Goal: Task Accomplishment & Management: Manage account settings

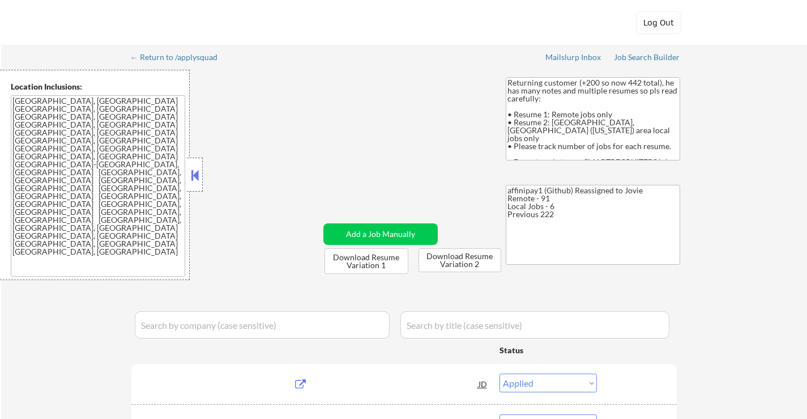
select select ""applied""
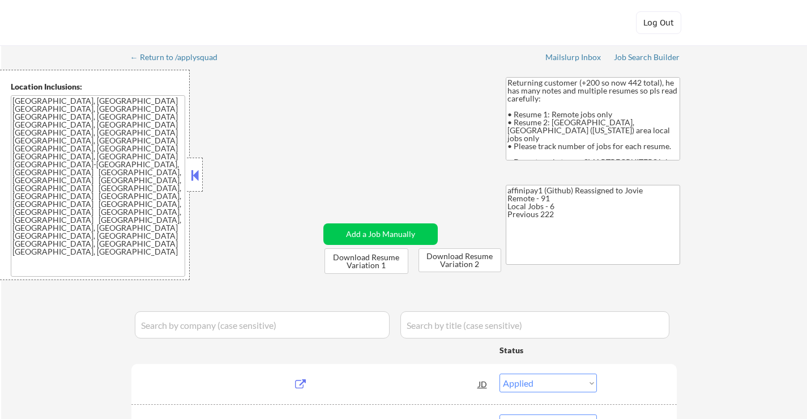
select select ""applied""
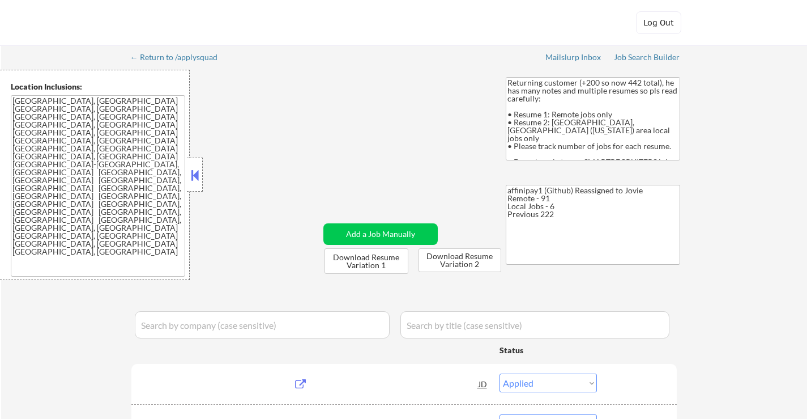
select select ""applied""
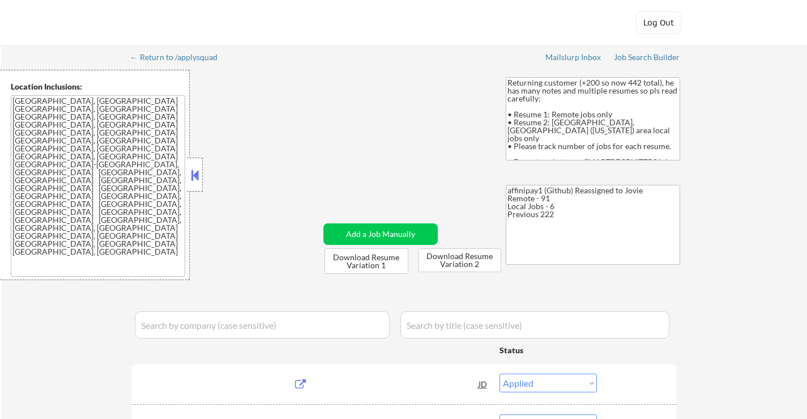
select select ""applied""
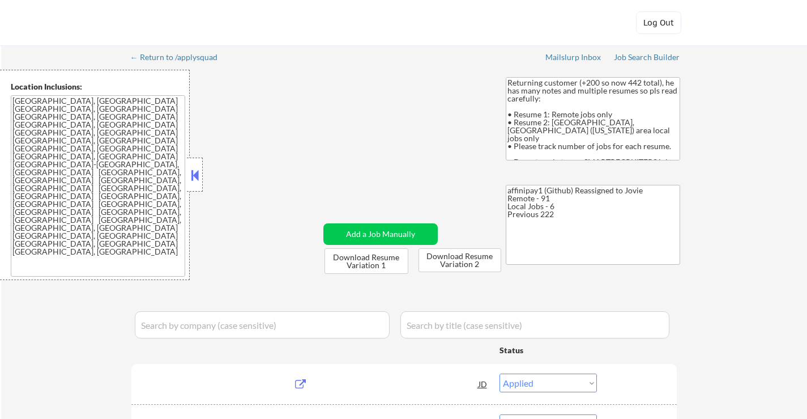
select select ""applied""
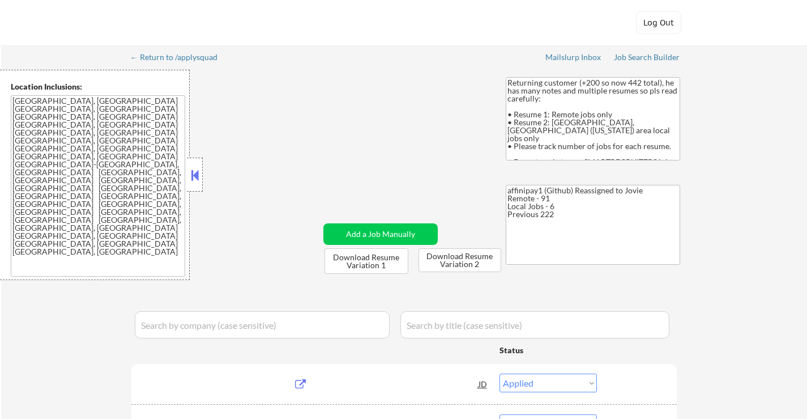
select select ""applied""
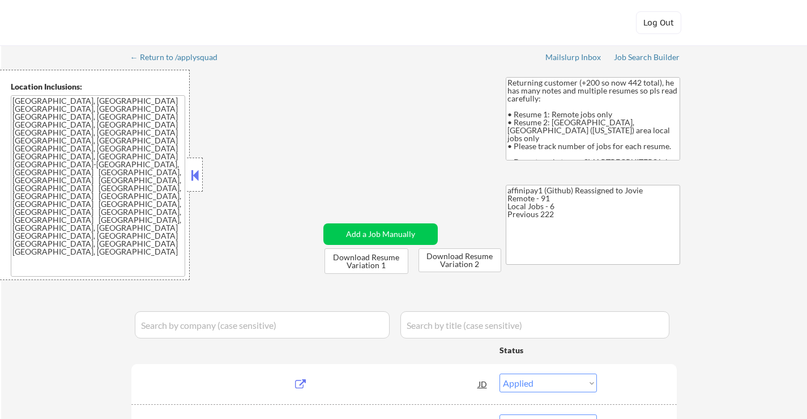
select select ""applied""
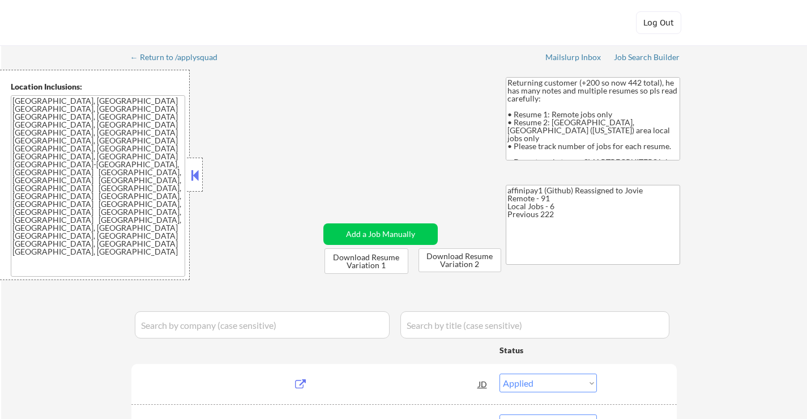
select select ""applied""
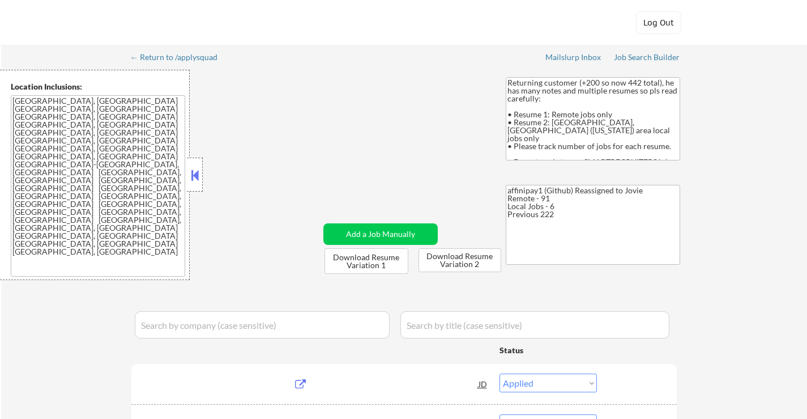
select select ""applied""
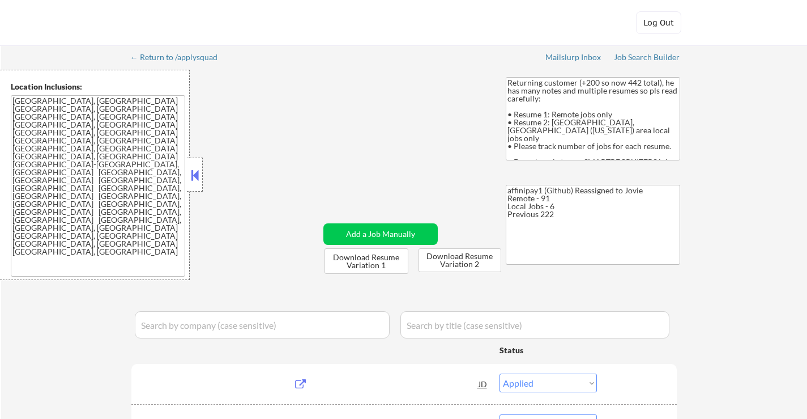
select select ""applied""
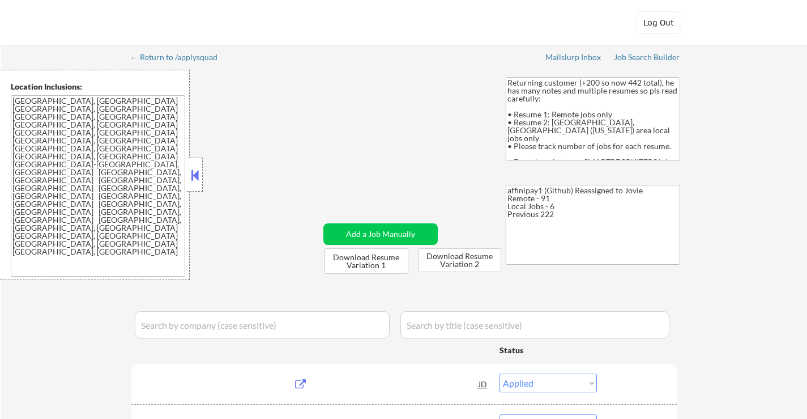
select select ""applied""
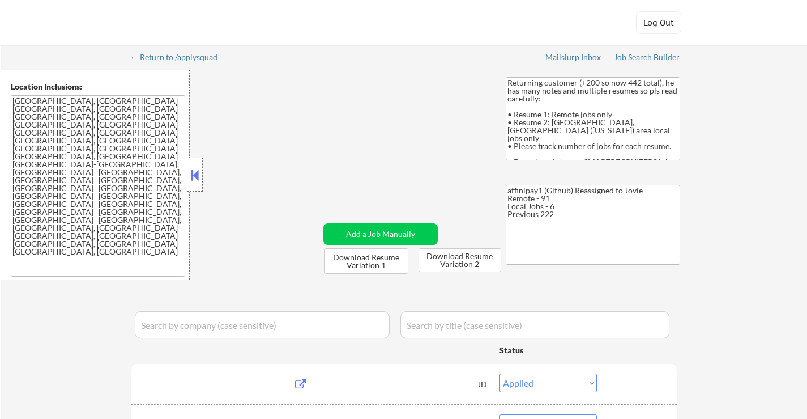
select select ""applied""
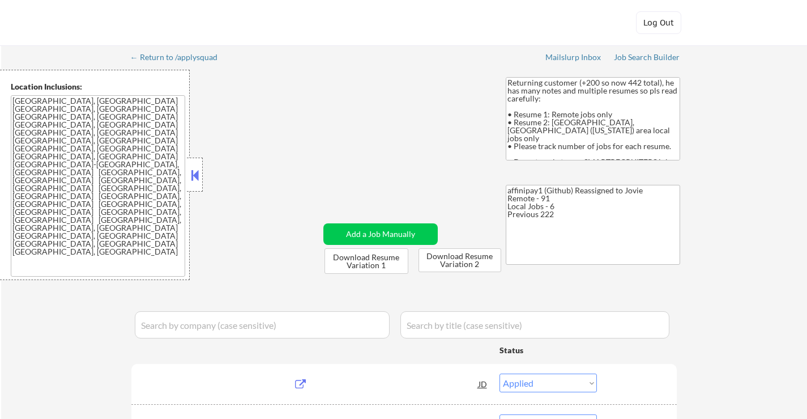
select select ""applied""
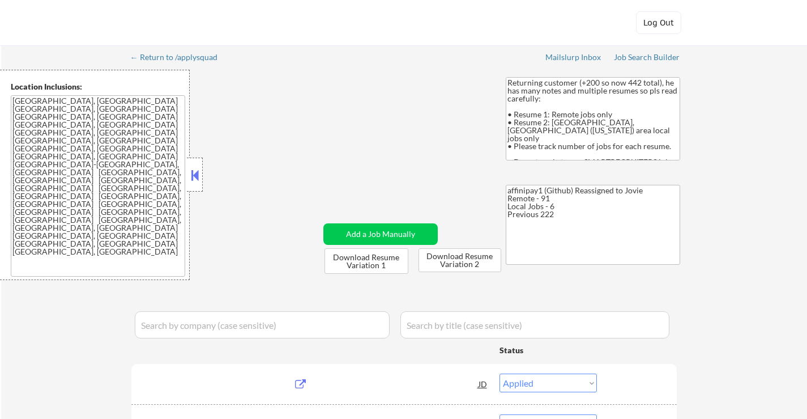
select select ""applied""
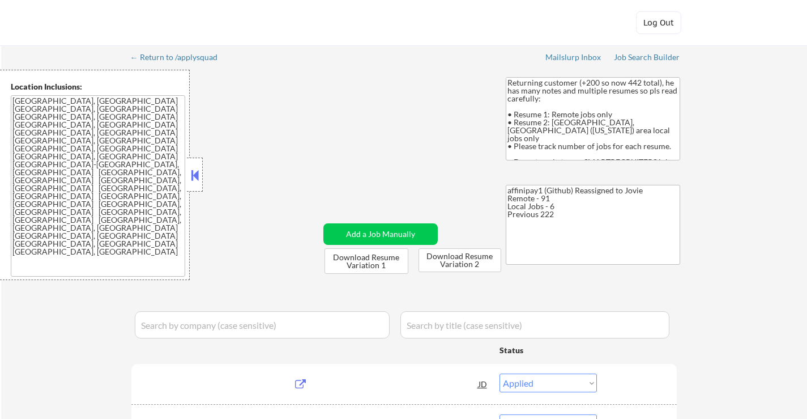
select select ""applied""
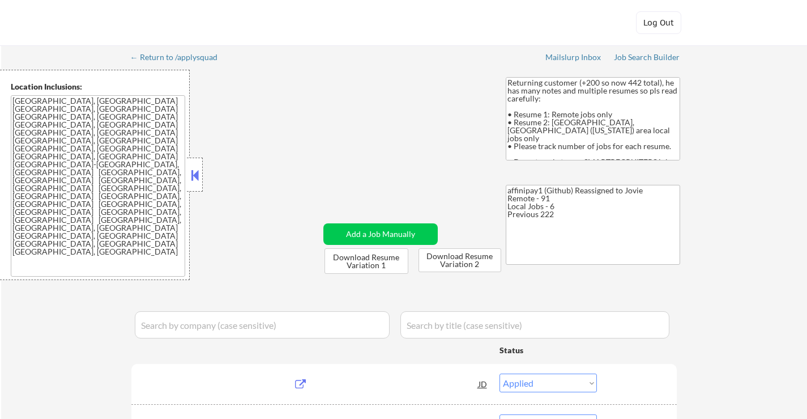
select select ""applied""
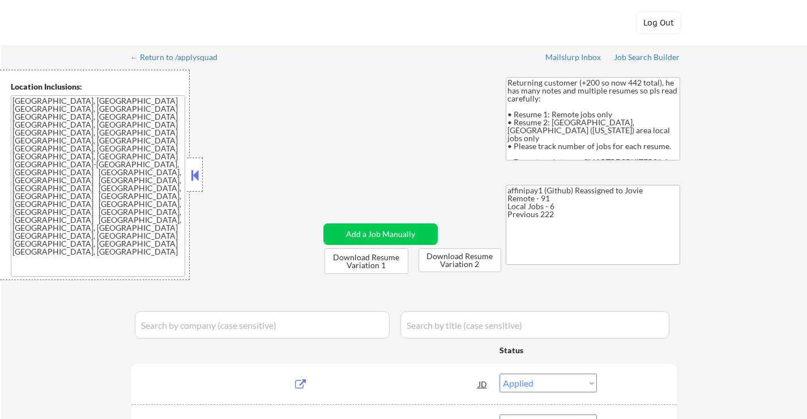
select select ""applied""
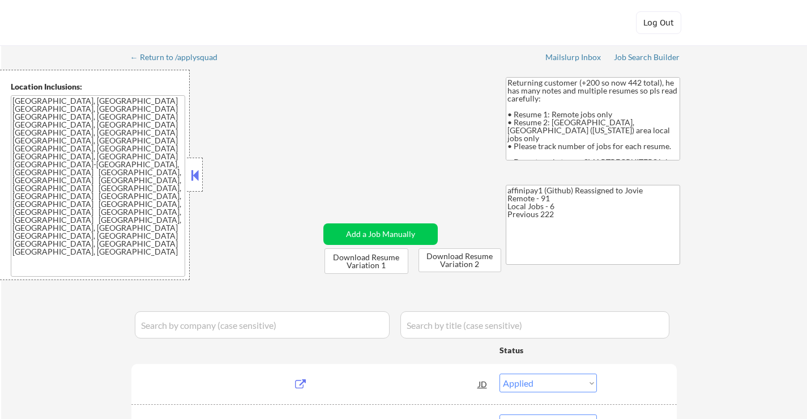
select select ""applied""
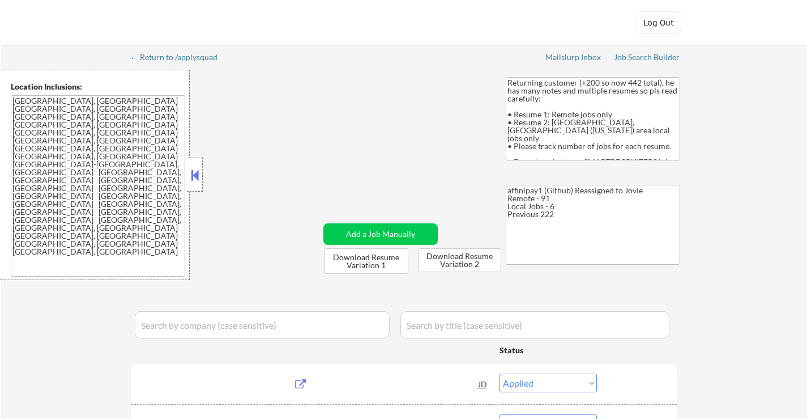
select select ""applied""
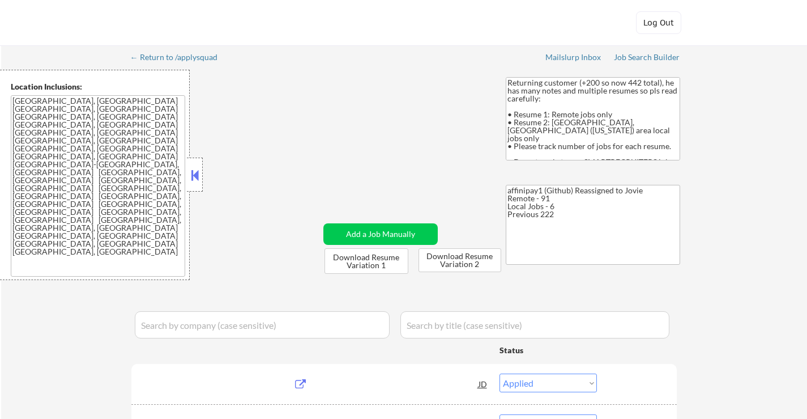
select select ""applied""
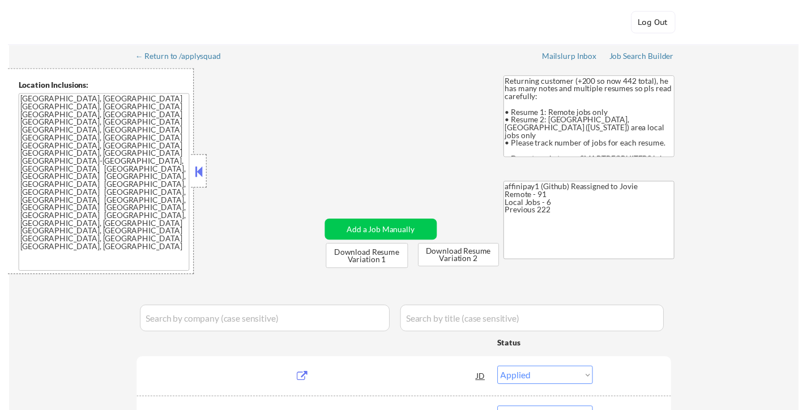
scroll to position [470, 0]
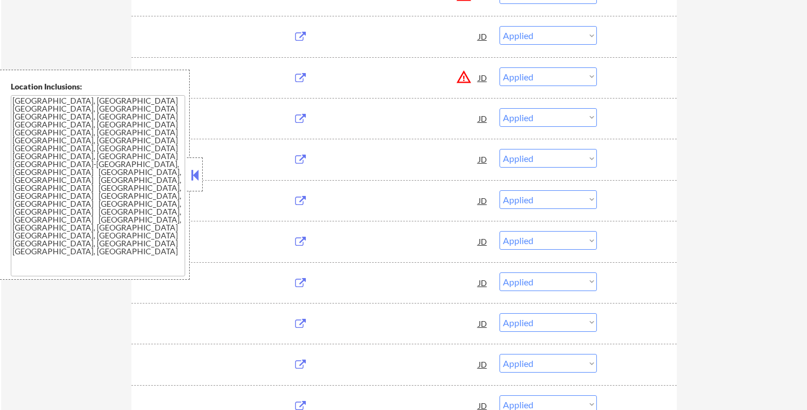
select select ""pending""
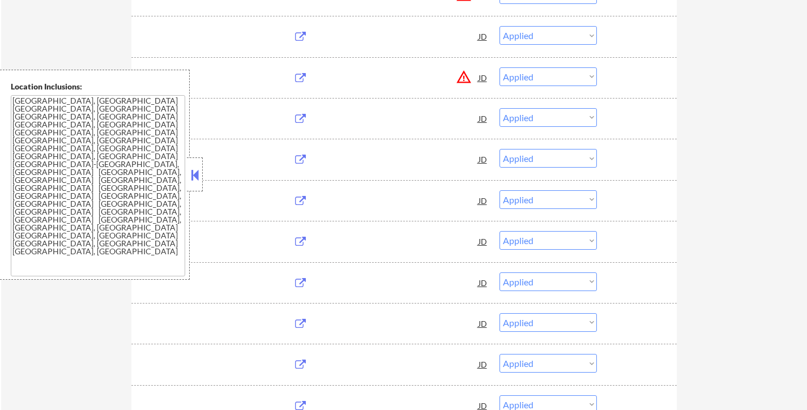
select select ""pending""
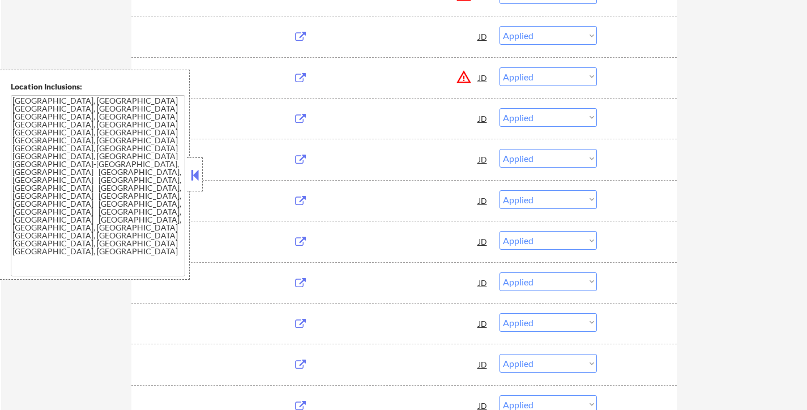
select select ""pending""
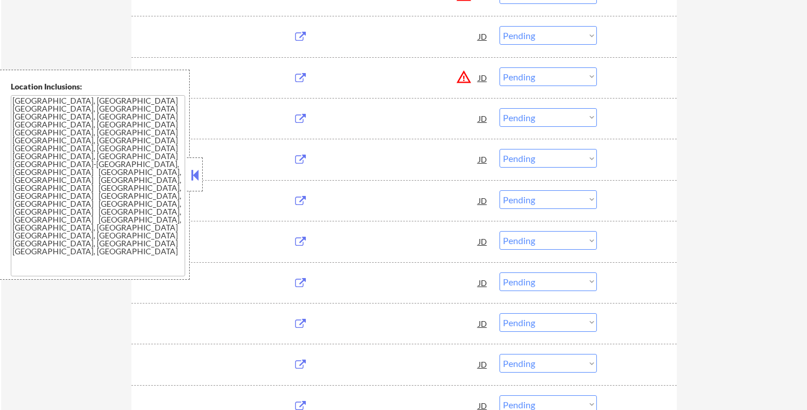
select select ""pending""
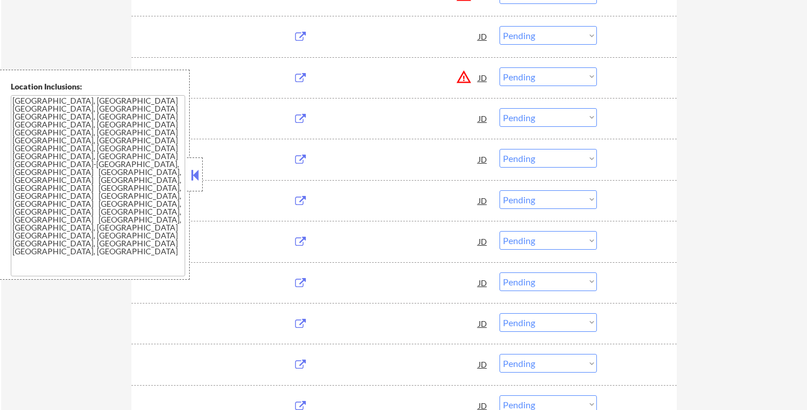
select select ""pending""
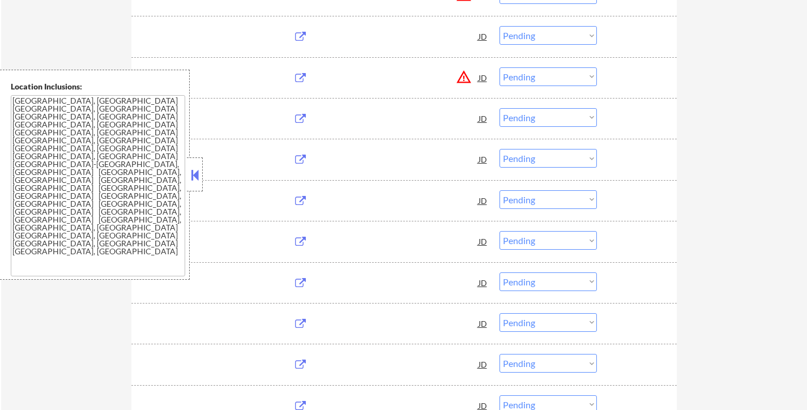
select select ""pending""
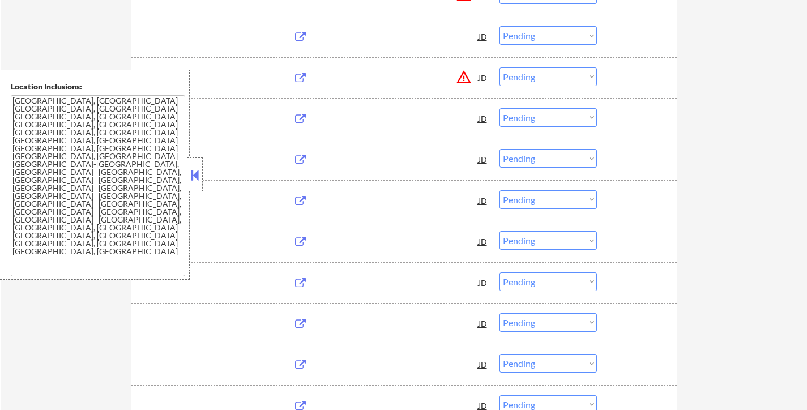
select select ""pending""
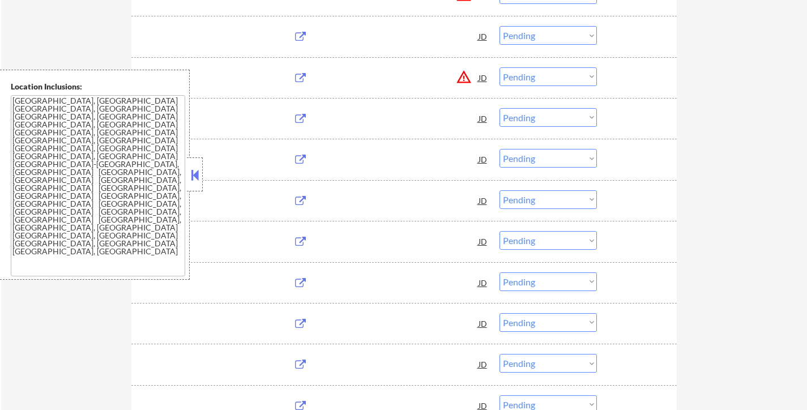
select select ""pending""
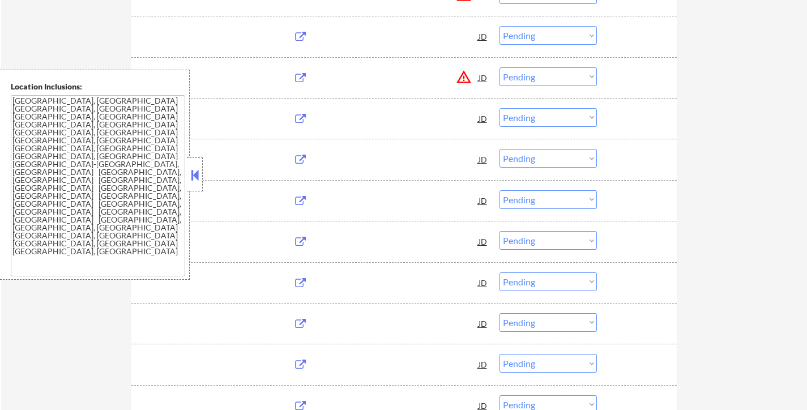
select select ""pending""
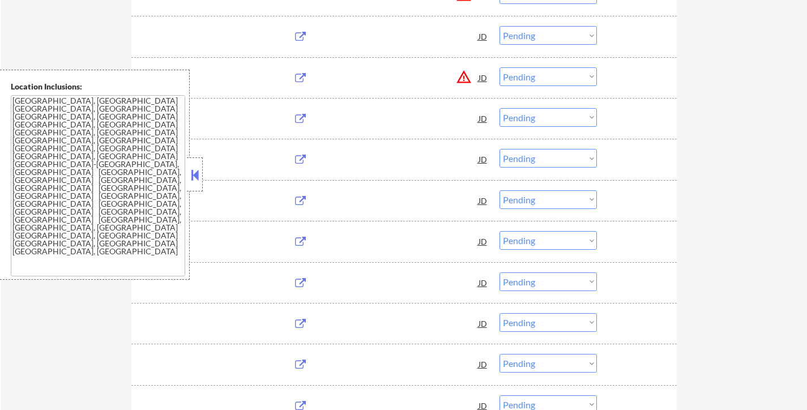
select select ""pending""
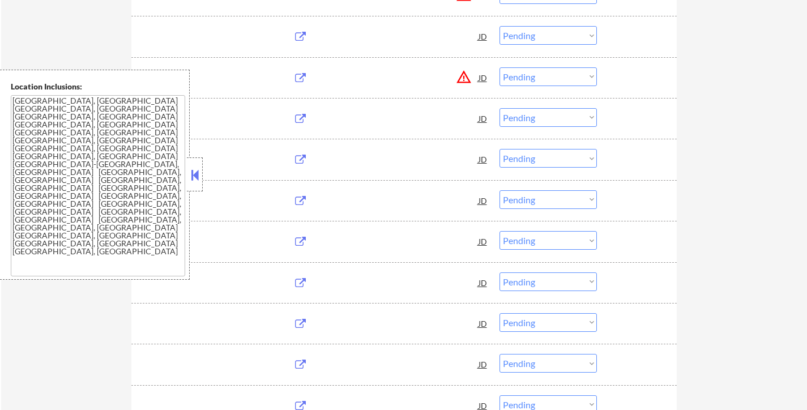
select select ""pending""
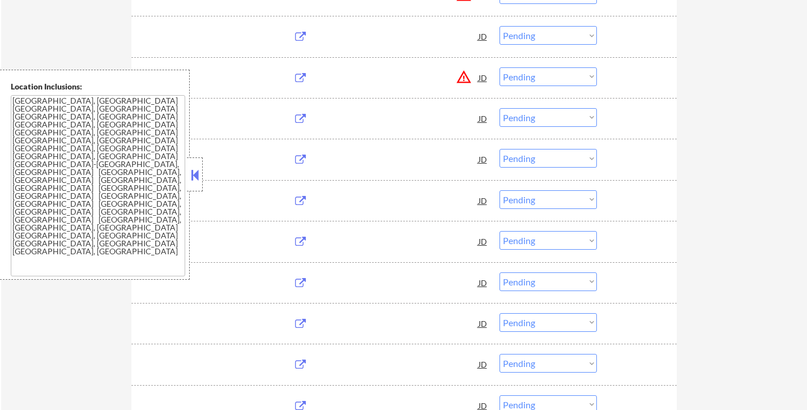
select select ""pending""
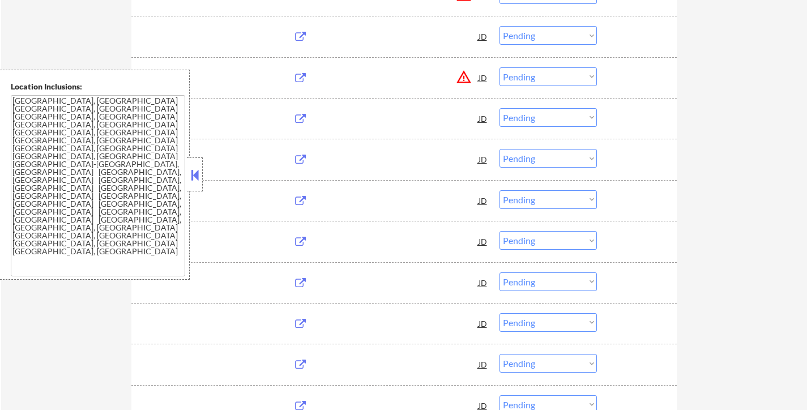
select select ""pending""
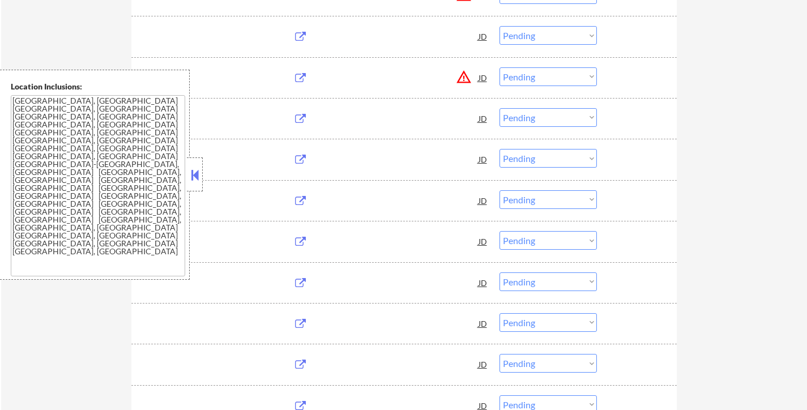
select select ""pending""
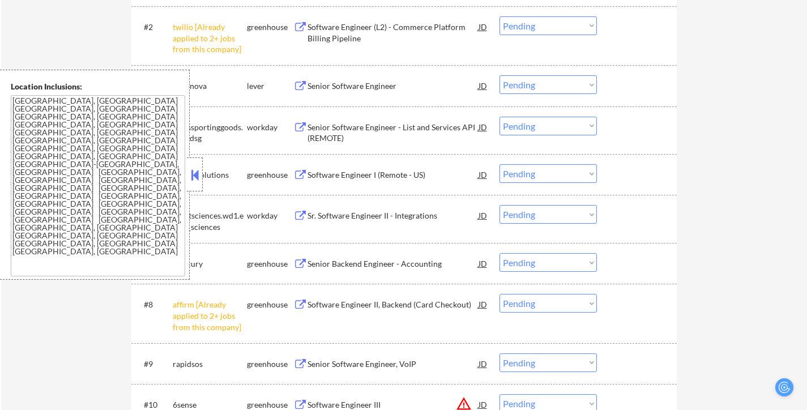
click at [194, 172] on button at bounding box center [195, 175] width 12 height 17
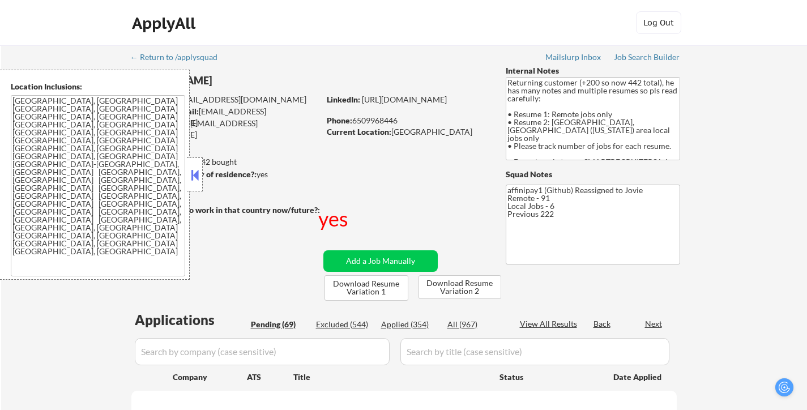
select select ""pending""
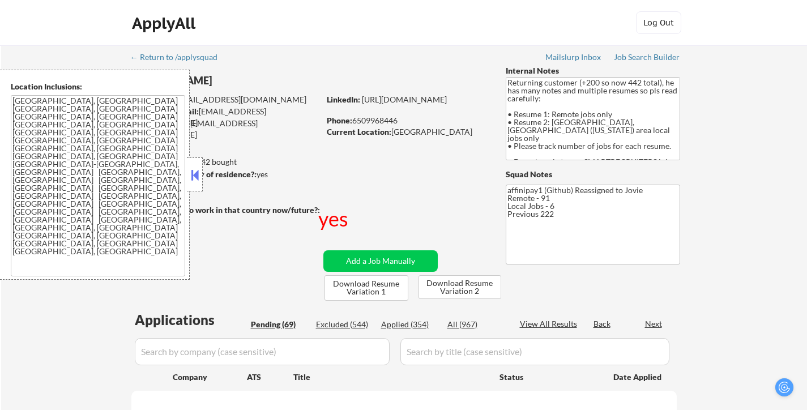
select select ""pending""
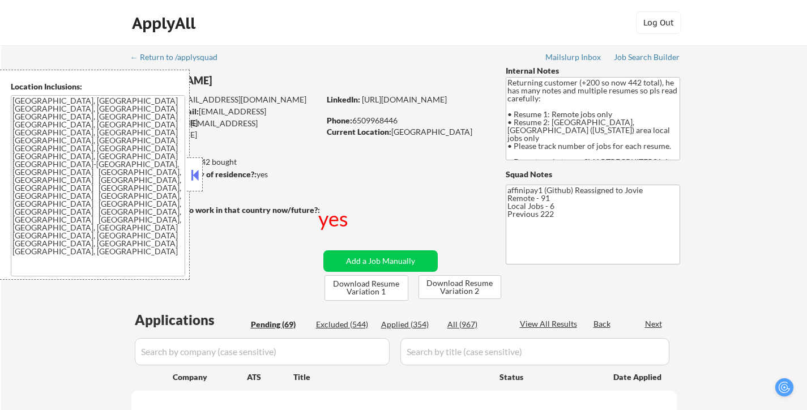
select select ""pending""
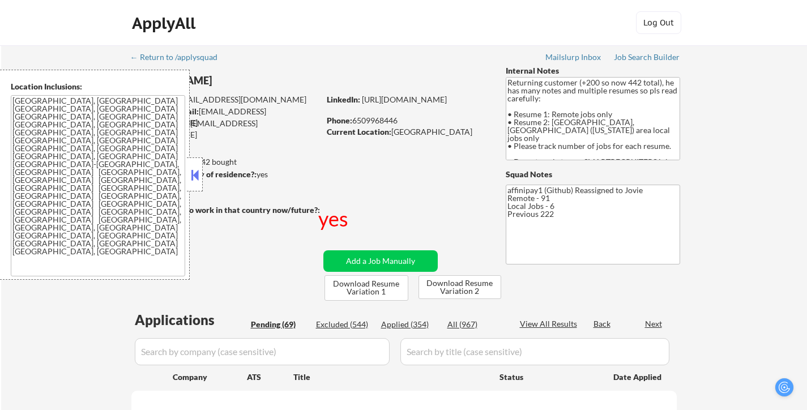
select select ""pending""
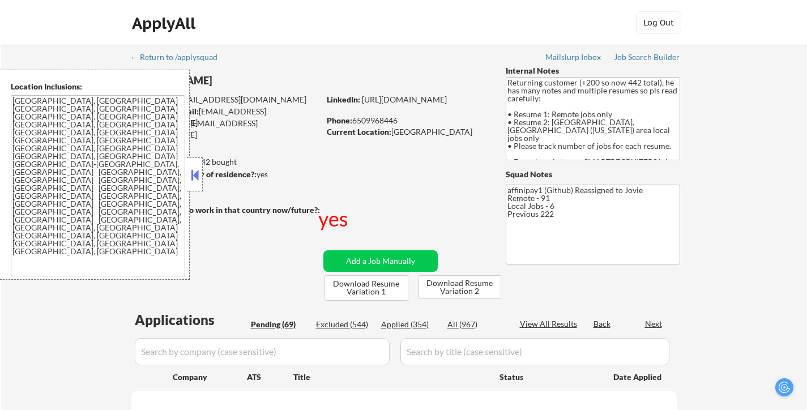
select select ""pending""
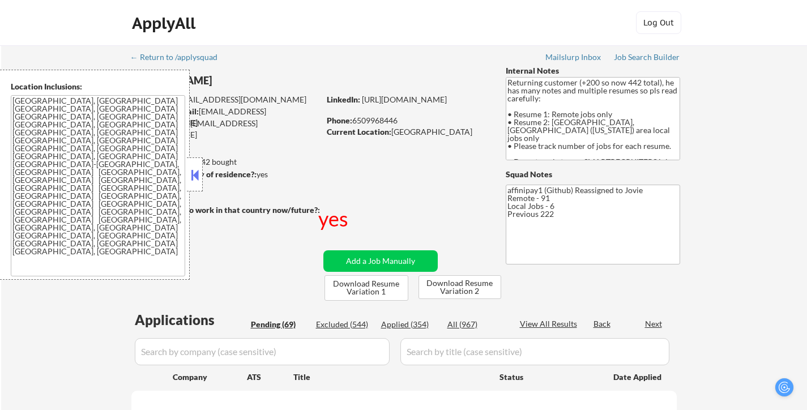
select select ""pending""
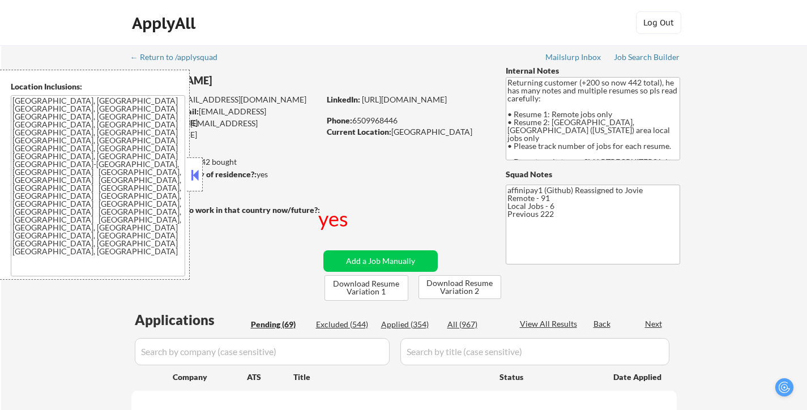
select select ""pending""
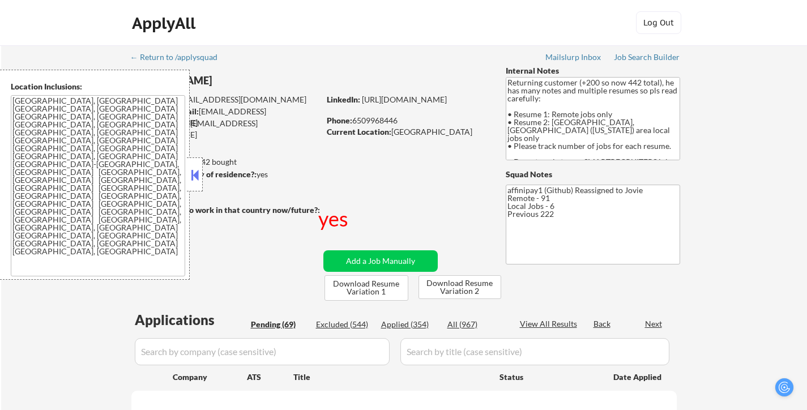
select select ""pending""
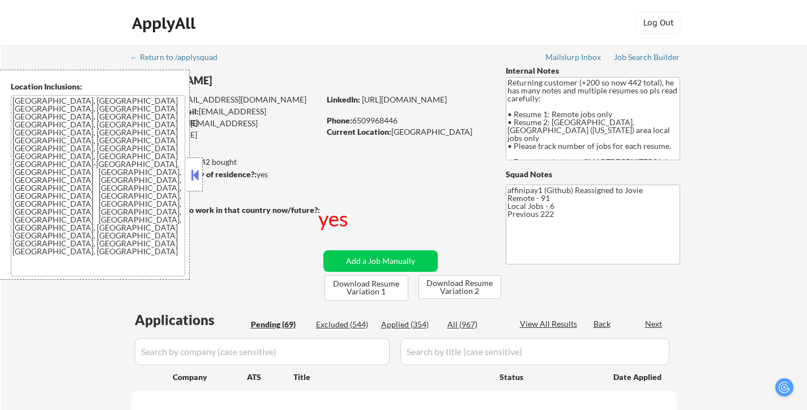
select select ""pending""
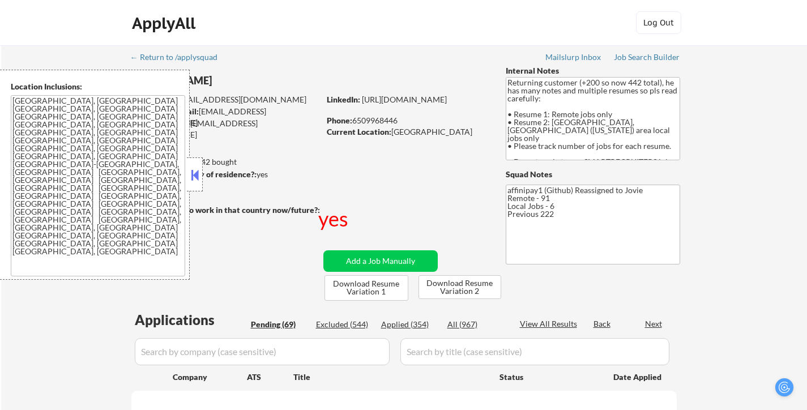
select select ""pending""
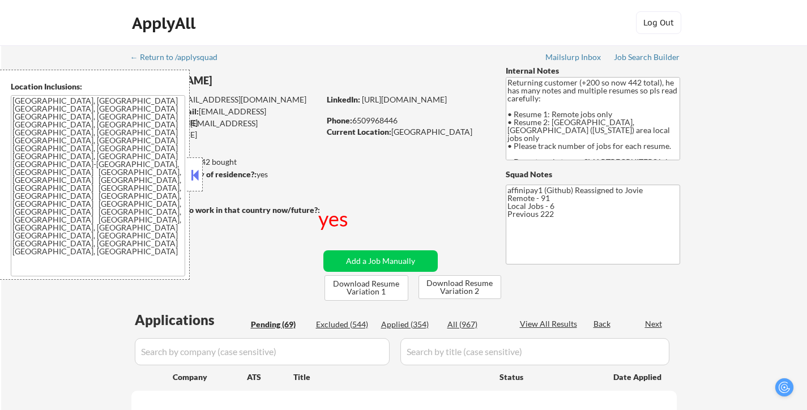
select select ""pending""
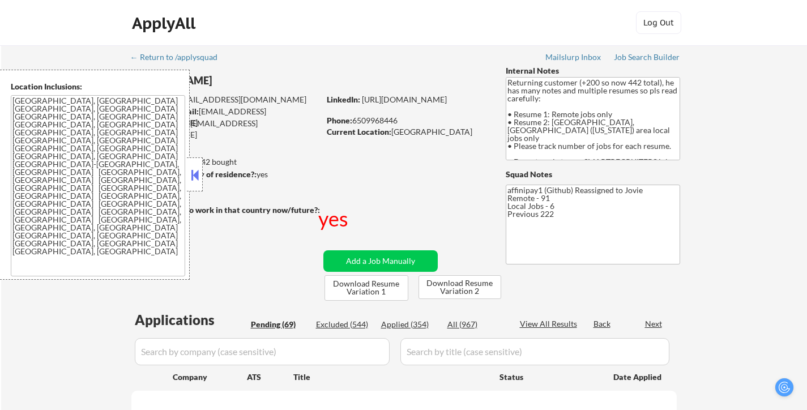
select select ""pending""
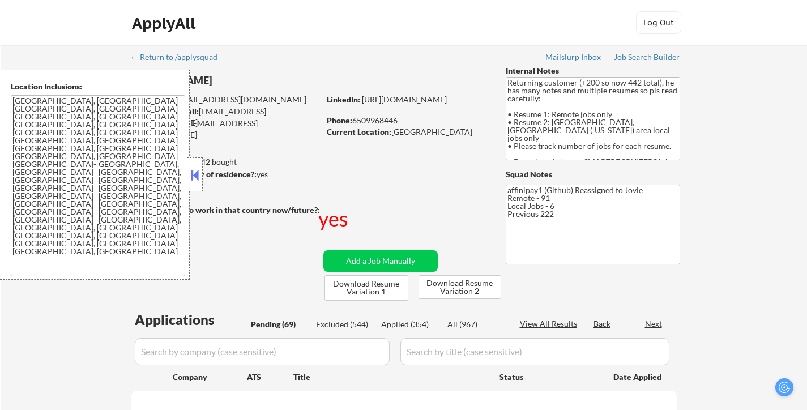
select select ""pending""
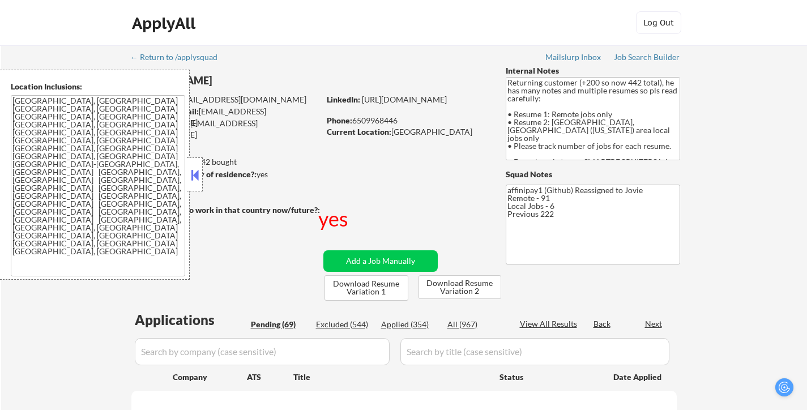
select select ""pending""
click at [197, 169] on button at bounding box center [195, 175] width 12 height 17
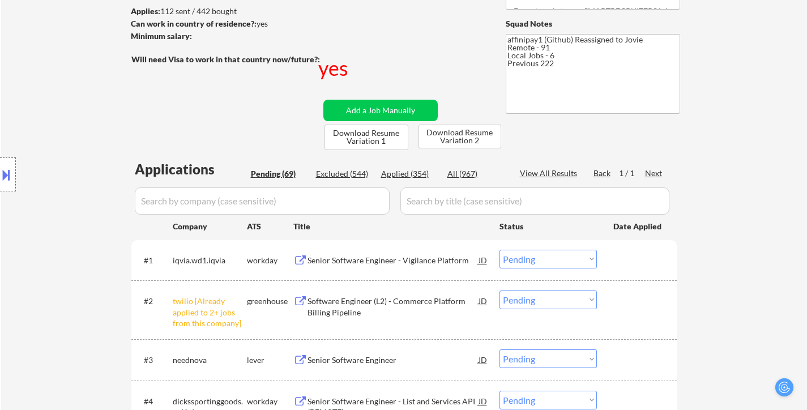
scroll to position [170, 0]
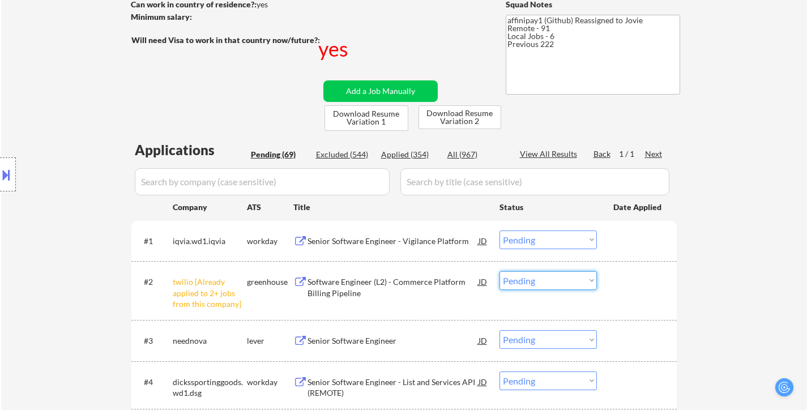
click at [525, 281] on select "Choose an option... Pending Applied Excluded (Questions) Excluded (Expired) Exc…" at bounding box center [548, 280] width 97 height 19
click at [500, 271] on select "Choose an option... Pending Applied Excluded (Questions) Excluded (Expired) Exc…" at bounding box center [548, 280] width 97 height 19
select select ""pending""
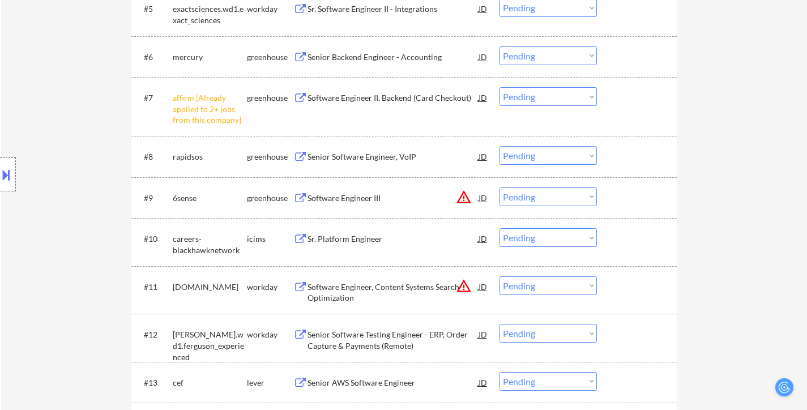
scroll to position [566, 0]
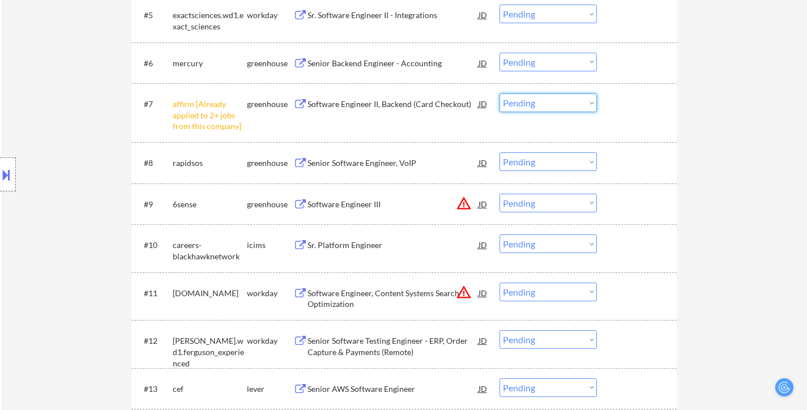
click at [561, 104] on select "Choose an option... Pending Applied Excluded (Questions) Excluded (Expired) Exc…" at bounding box center [548, 102] width 97 height 19
click at [500, 93] on select "Choose an option... Pending Applied Excluded (Questions) Excluded (Expired) Exc…" at bounding box center [548, 102] width 97 height 19
select select ""pending""
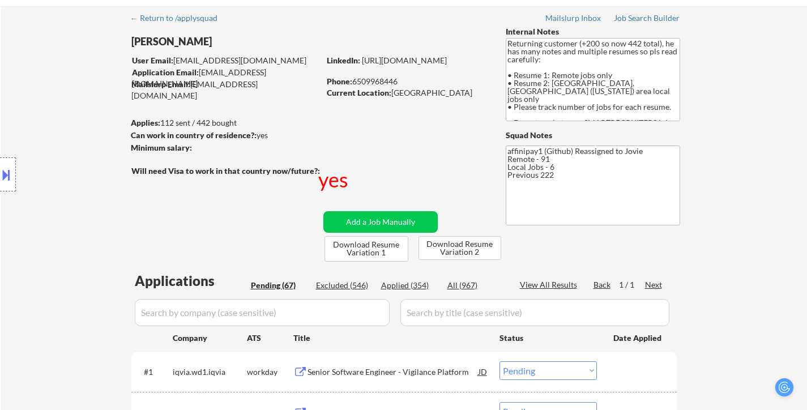
scroll to position [113, 0]
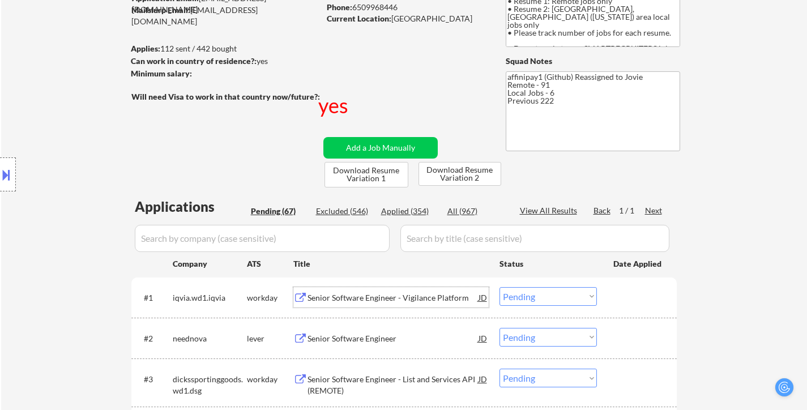
click at [418, 297] on div "Senior Software Engineer - Vigilance Platform" at bounding box center [393, 297] width 171 height 11
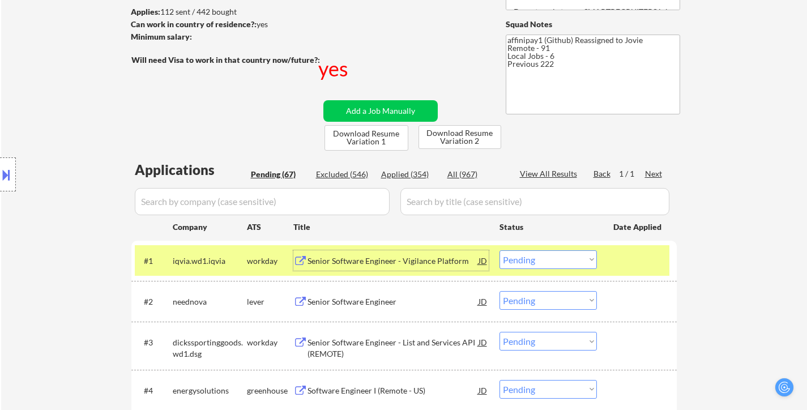
scroll to position [170, 0]
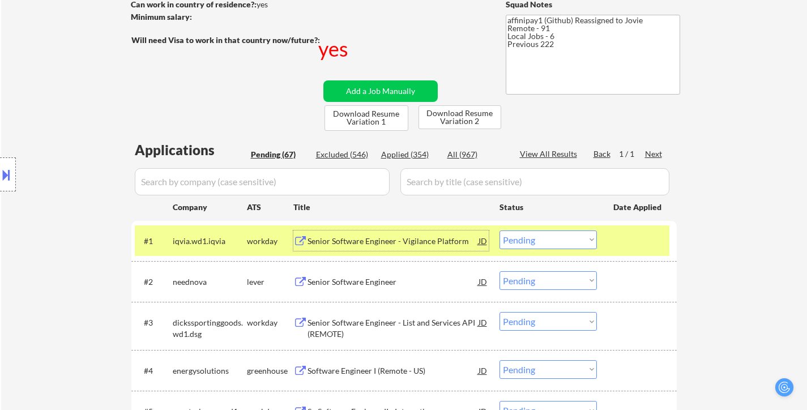
click at [542, 237] on select "Choose an option... Pending Applied Excluded (Questions) Excluded (Expired) Exc…" at bounding box center [548, 240] width 97 height 19
click at [500, 231] on select "Choose an option... Pending Applied Excluded (Questions) Excluded (Expired) Exc…" at bounding box center [548, 240] width 97 height 19
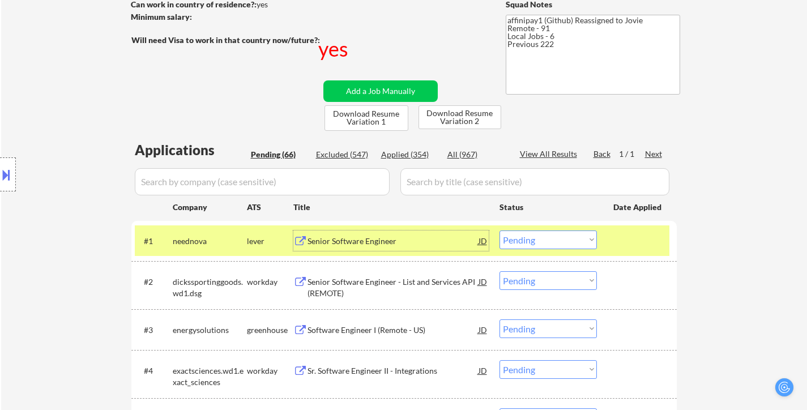
click at [371, 240] on div "Senior Software Engineer" at bounding box center [393, 241] width 171 height 11
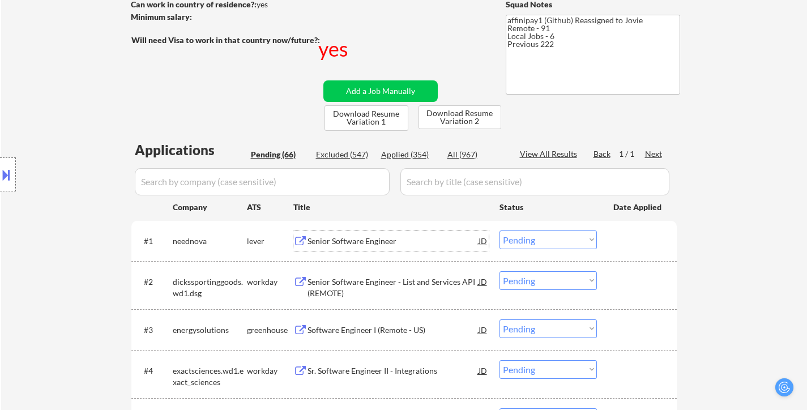
click at [558, 236] on select "Choose an option... Pending Applied Excluded (Questions) Excluded (Expired) Exc…" at bounding box center [548, 240] width 97 height 19
click at [500, 231] on select "Choose an option... Pending Applied Excluded (Questions) Excluded (Expired) Exc…" at bounding box center [548, 240] width 97 height 19
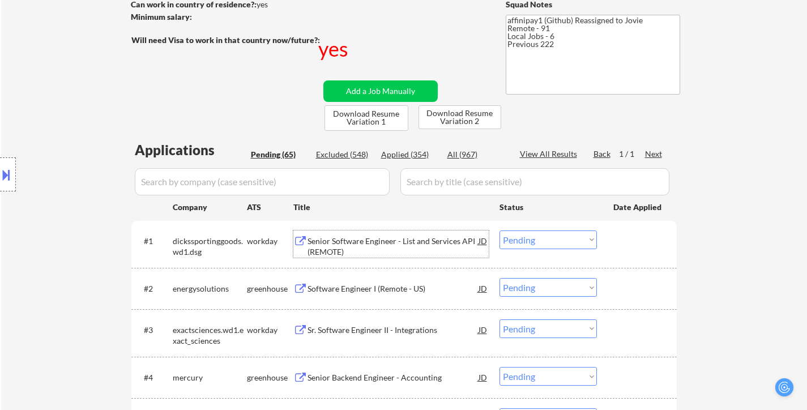
click at [371, 241] on div "Senior Software Engineer - List and Services API (REMOTE)" at bounding box center [393, 247] width 171 height 22
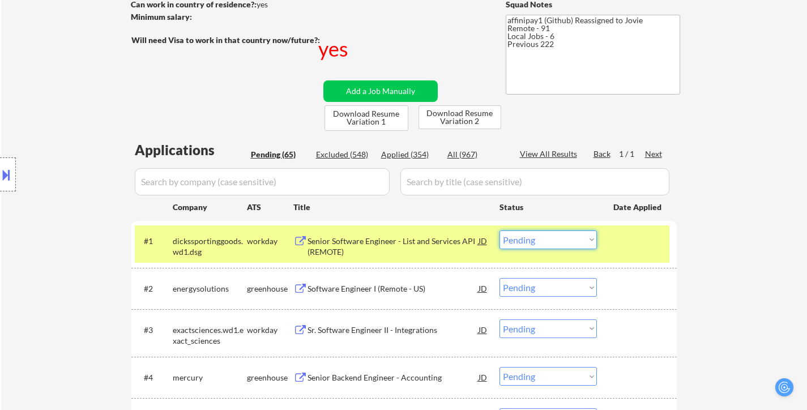
click at [539, 241] on select "Choose an option... Pending Applied Excluded (Questions) Excluded (Expired) Exc…" at bounding box center [548, 240] width 97 height 19
click at [500, 231] on select "Choose an option... Pending Applied Excluded (Questions) Excluded (Expired) Exc…" at bounding box center [548, 240] width 97 height 19
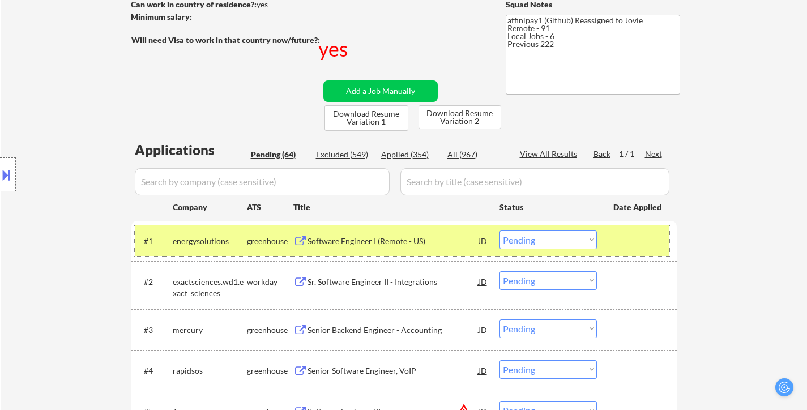
click at [622, 239] on div at bounding box center [638, 241] width 50 height 20
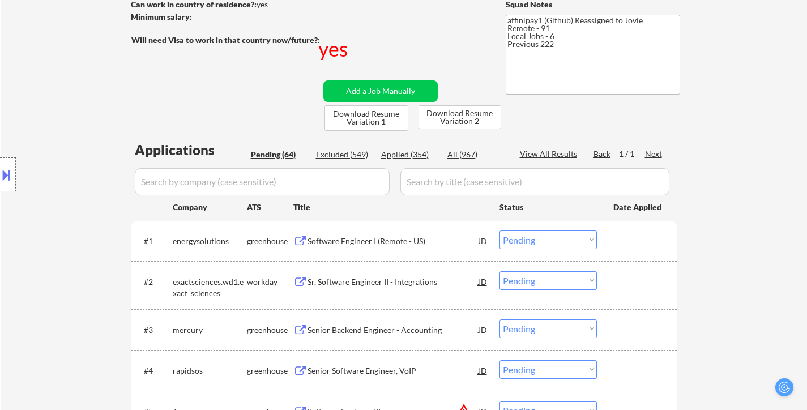
click at [377, 238] on div "Software Engineer I (Remote - US)" at bounding box center [393, 241] width 171 height 11
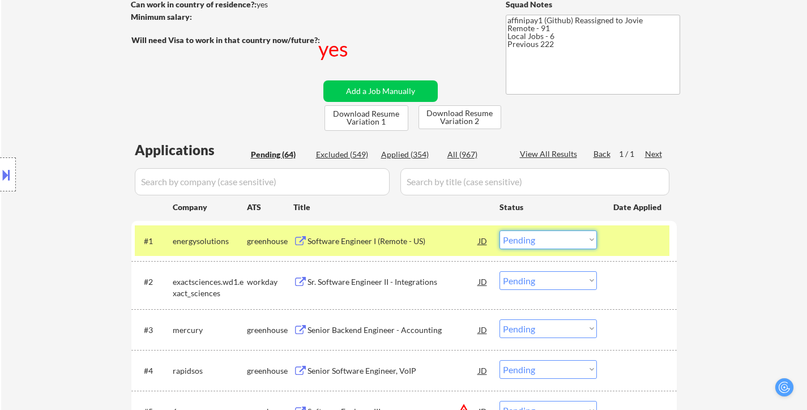
click at [537, 240] on select "Choose an option... Pending Applied Excluded (Questions) Excluded (Expired) Exc…" at bounding box center [548, 240] width 97 height 19
click at [500, 231] on select "Choose an option... Pending Applied Excluded (Questions) Excluded (Expired) Exc…" at bounding box center [548, 240] width 97 height 19
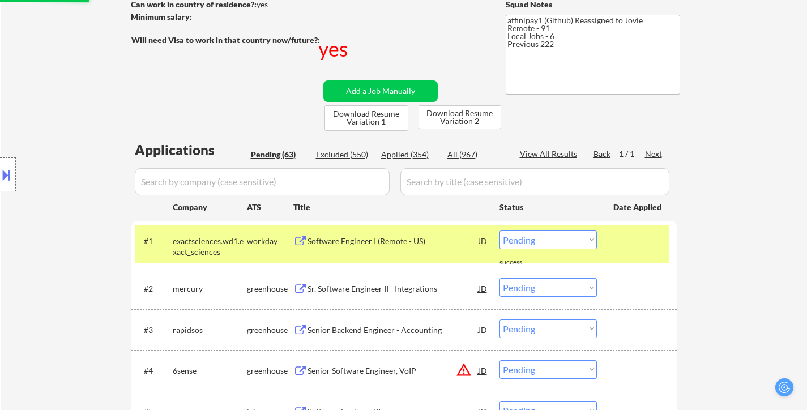
drag, startPoint x: 621, startPoint y: 246, endPoint x: 607, endPoint y: 250, distance: 14.9
click at [621, 246] on div at bounding box center [638, 241] width 50 height 20
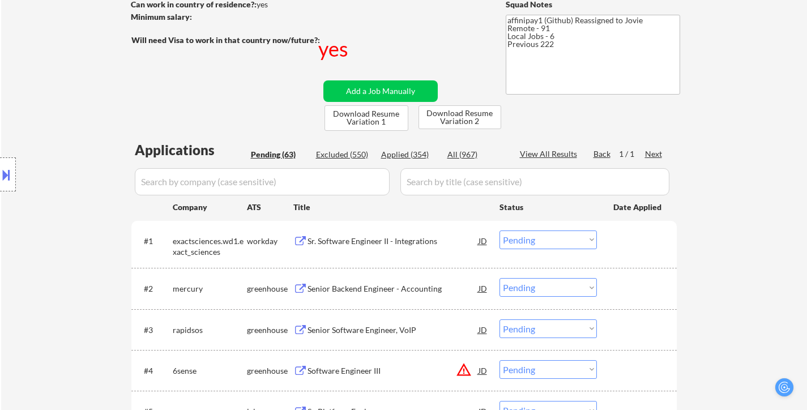
click at [369, 243] on div "Sr. Software Engineer II - Integrations" at bounding box center [393, 241] width 171 height 11
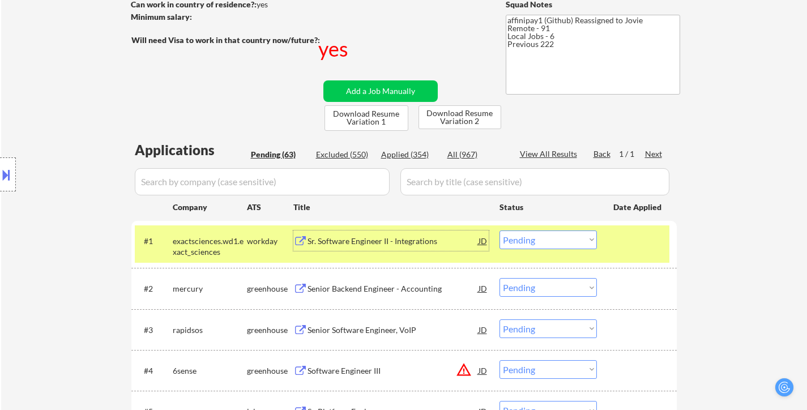
click at [530, 238] on select "Choose an option... Pending Applied Excluded (Questions) Excluded (Expired) Exc…" at bounding box center [548, 240] width 97 height 19
click at [500, 231] on select "Choose an option... Pending Applied Excluded (Questions) Excluded (Expired) Exc…" at bounding box center [548, 240] width 97 height 19
select select ""pending""
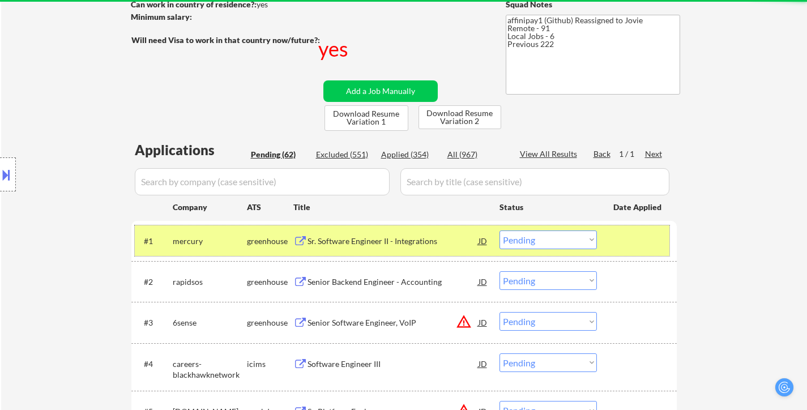
click at [618, 234] on div at bounding box center [638, 241] width 50 height 20
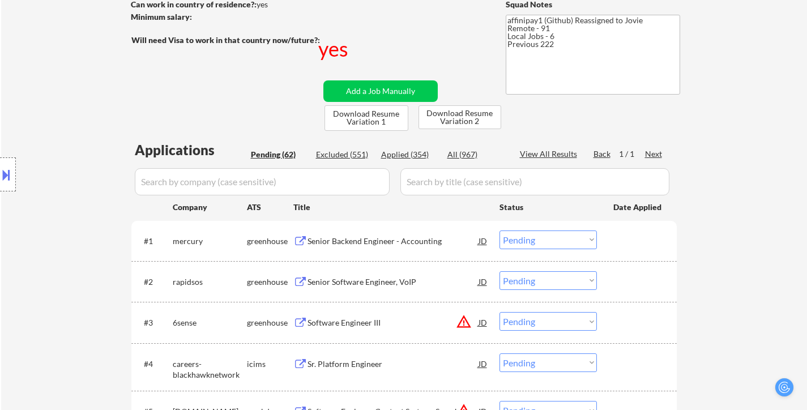
click at [376, 240] on div "Senior Backend Engineer - Accounting" at bounding box center [393, 241] width 171 height 11
